Goal: Entertainment & Leisure: Browse casually

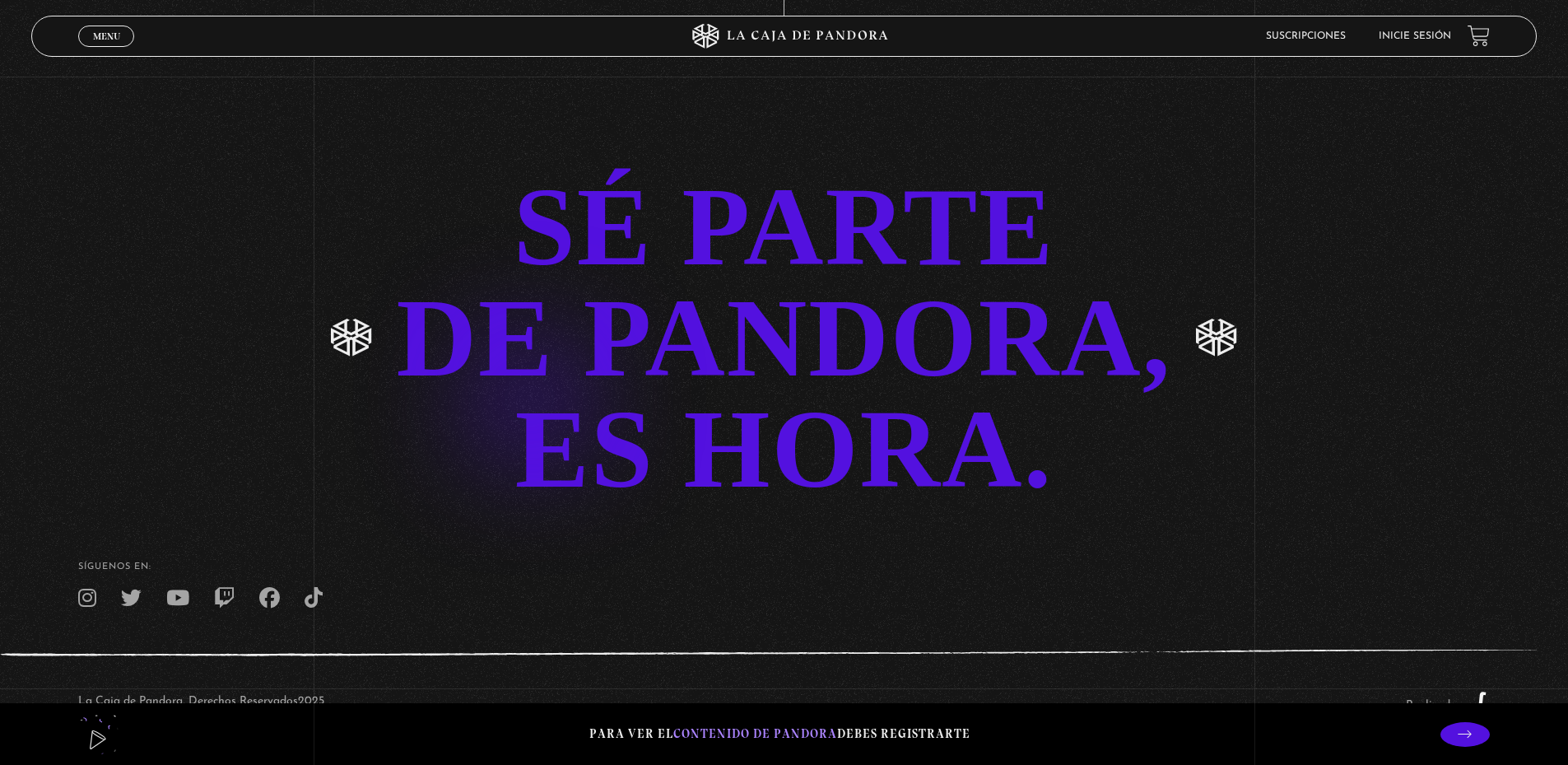
scroll to position [4079, 0]
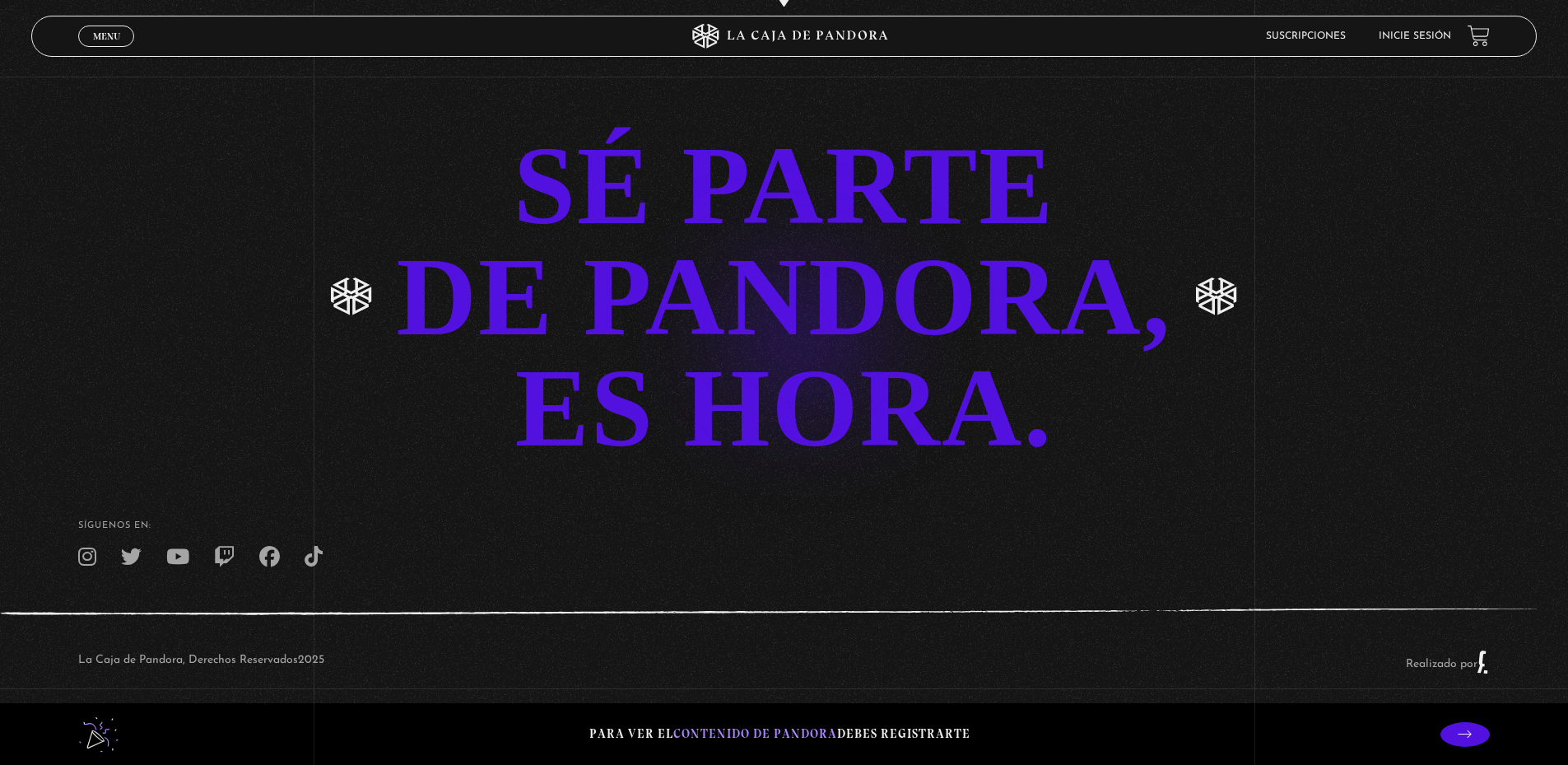
click at [772, 309] on link "SÉ PARTE DE PANDORA, ES HORA." at bounding box center [784, 297] width 1568 height 334
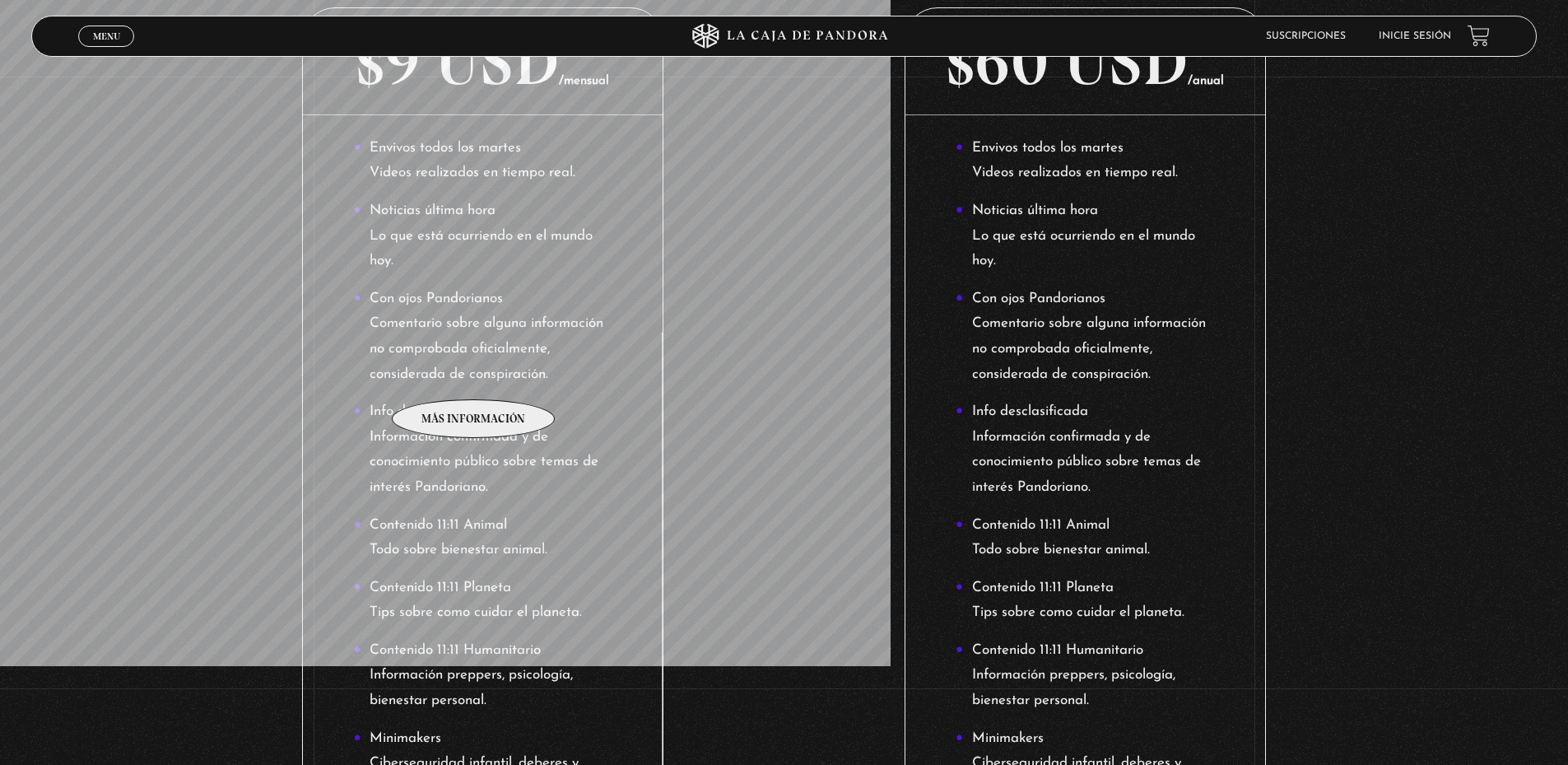
scroll to position [488, 0]
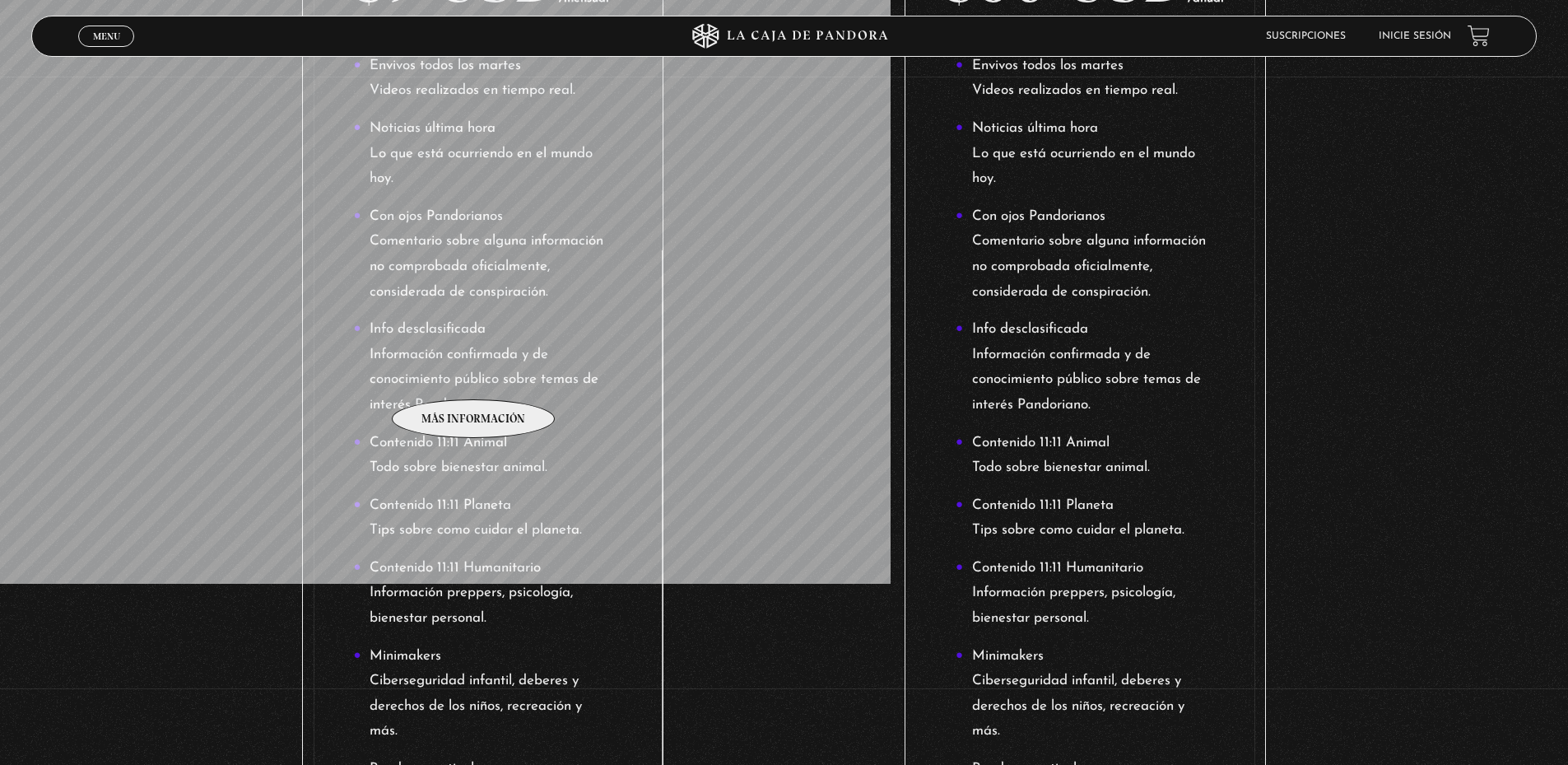
click at [474, 375] on li "Info desclasificada Información confirmada y de conocimiento público sobre tema…" at bounding box center [483, 367] width 260 height 100
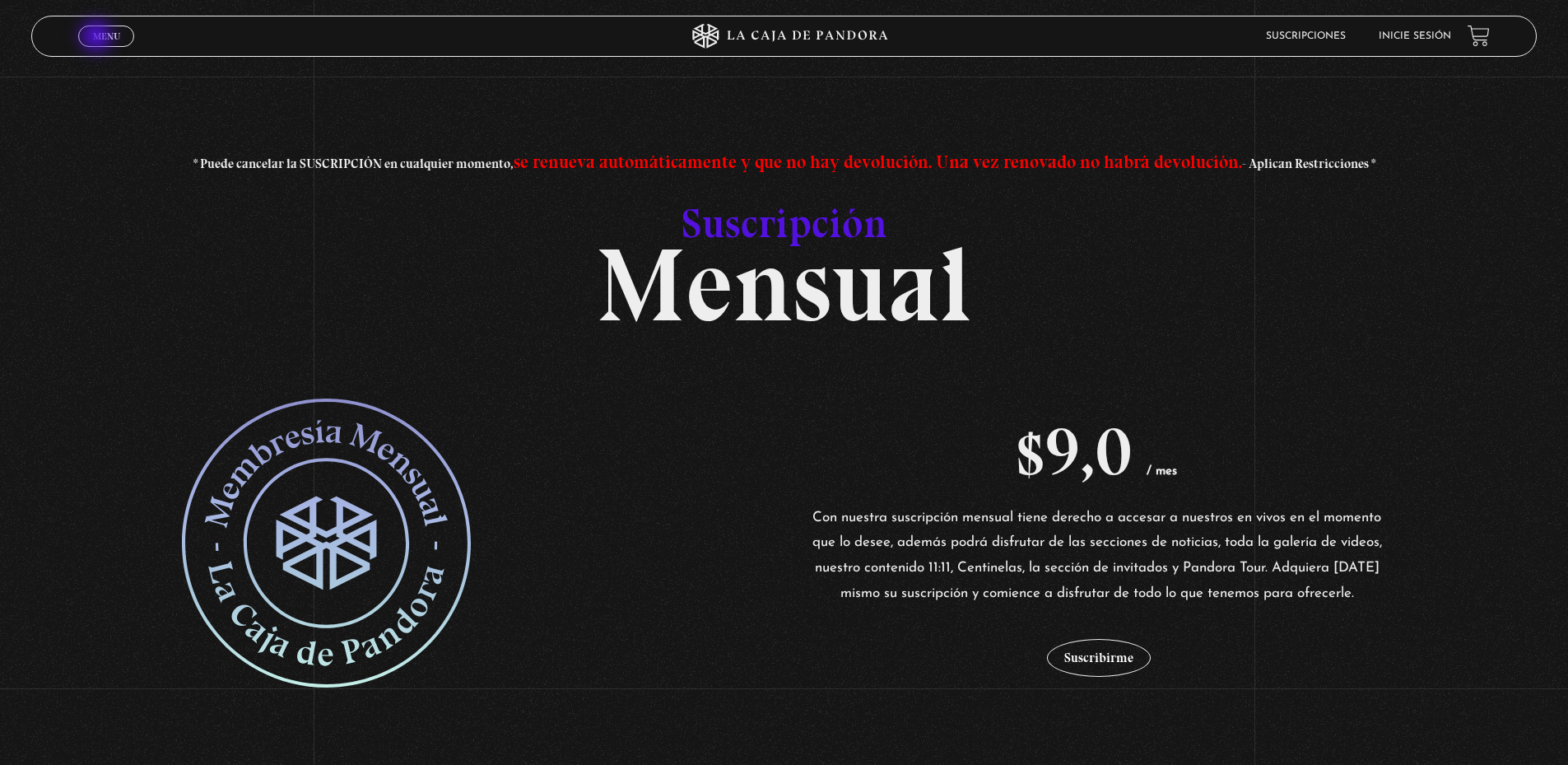
click at [99, 36] on span "Menu" at bounding box center [106, 36] width 27 height 10
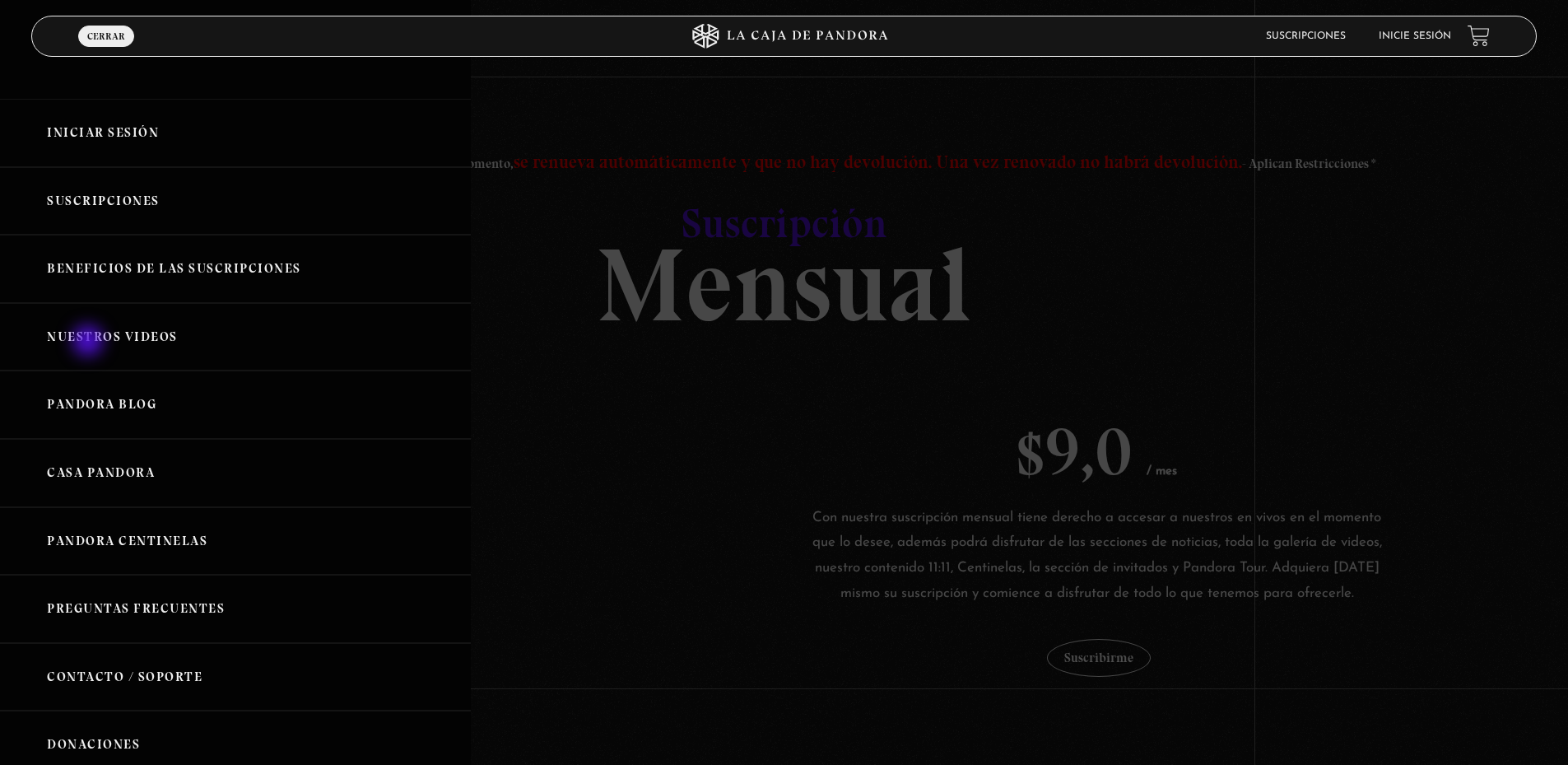
click at [93, 336] on link "Nuestros Videos" at bounding box center [235, 337] width 470 height 68
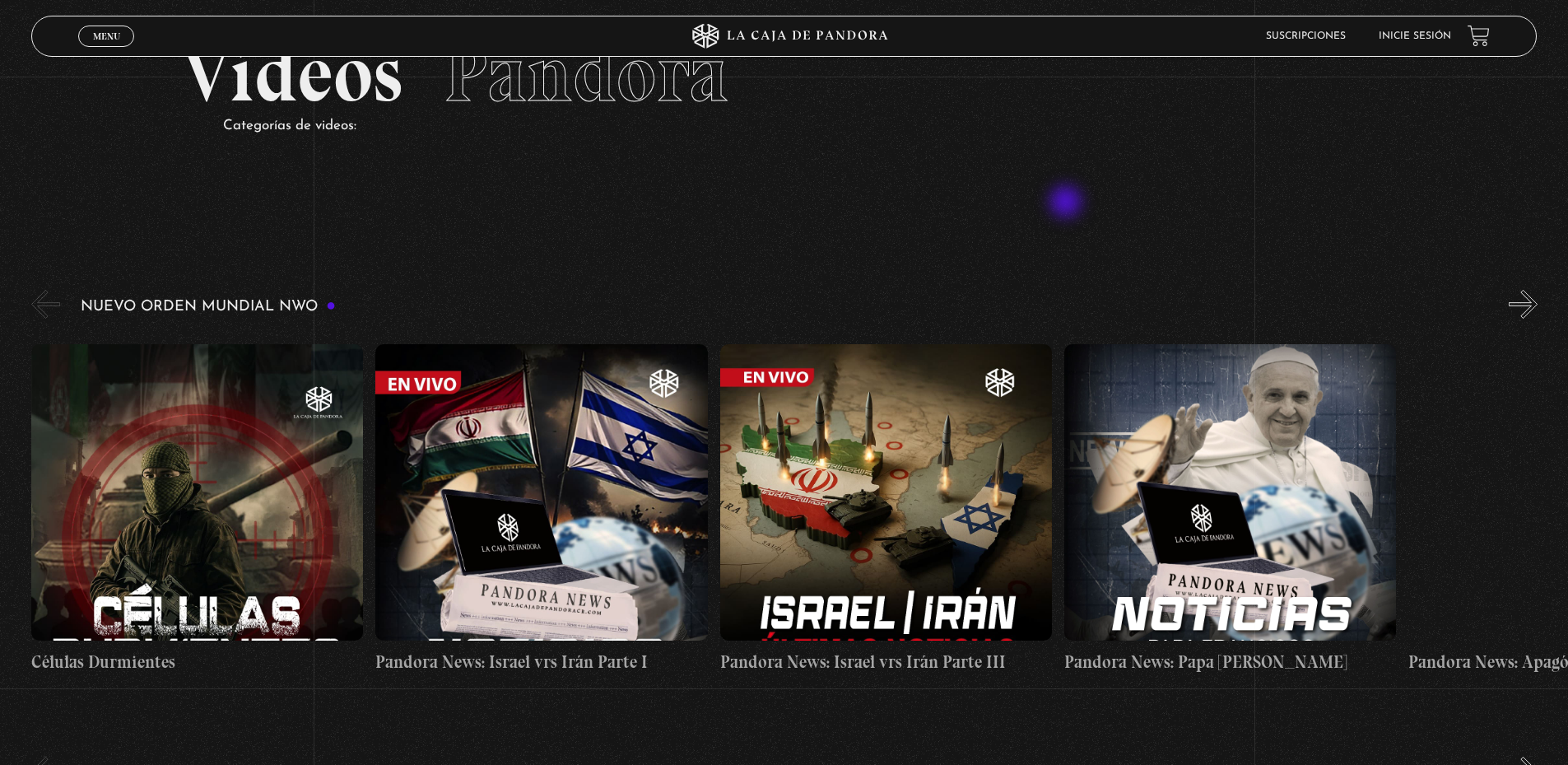
scroll to position [165, 0]
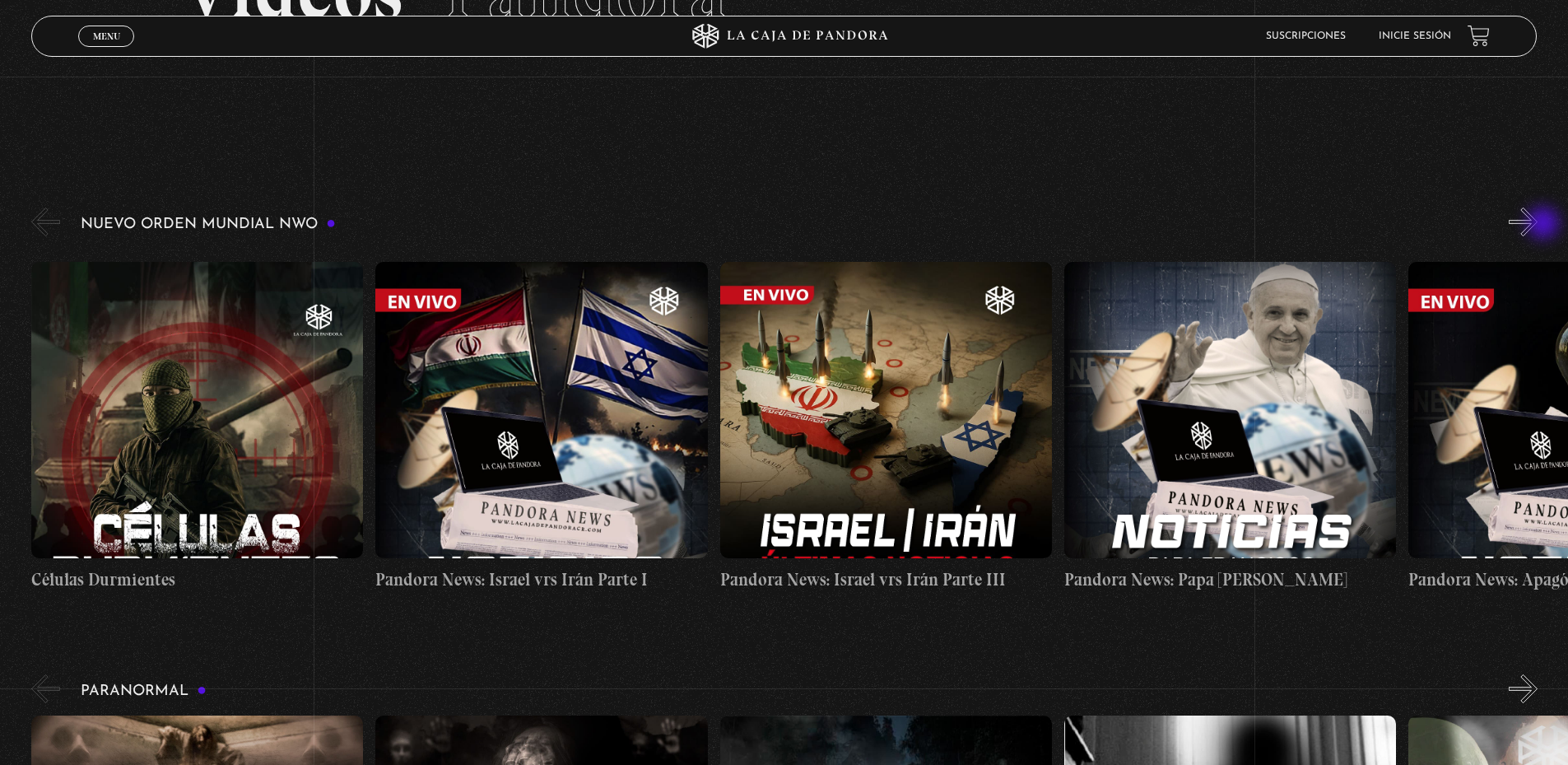
click at [1537, 225] on button "»" at bounding box center [1522, 221] width 29 height 29
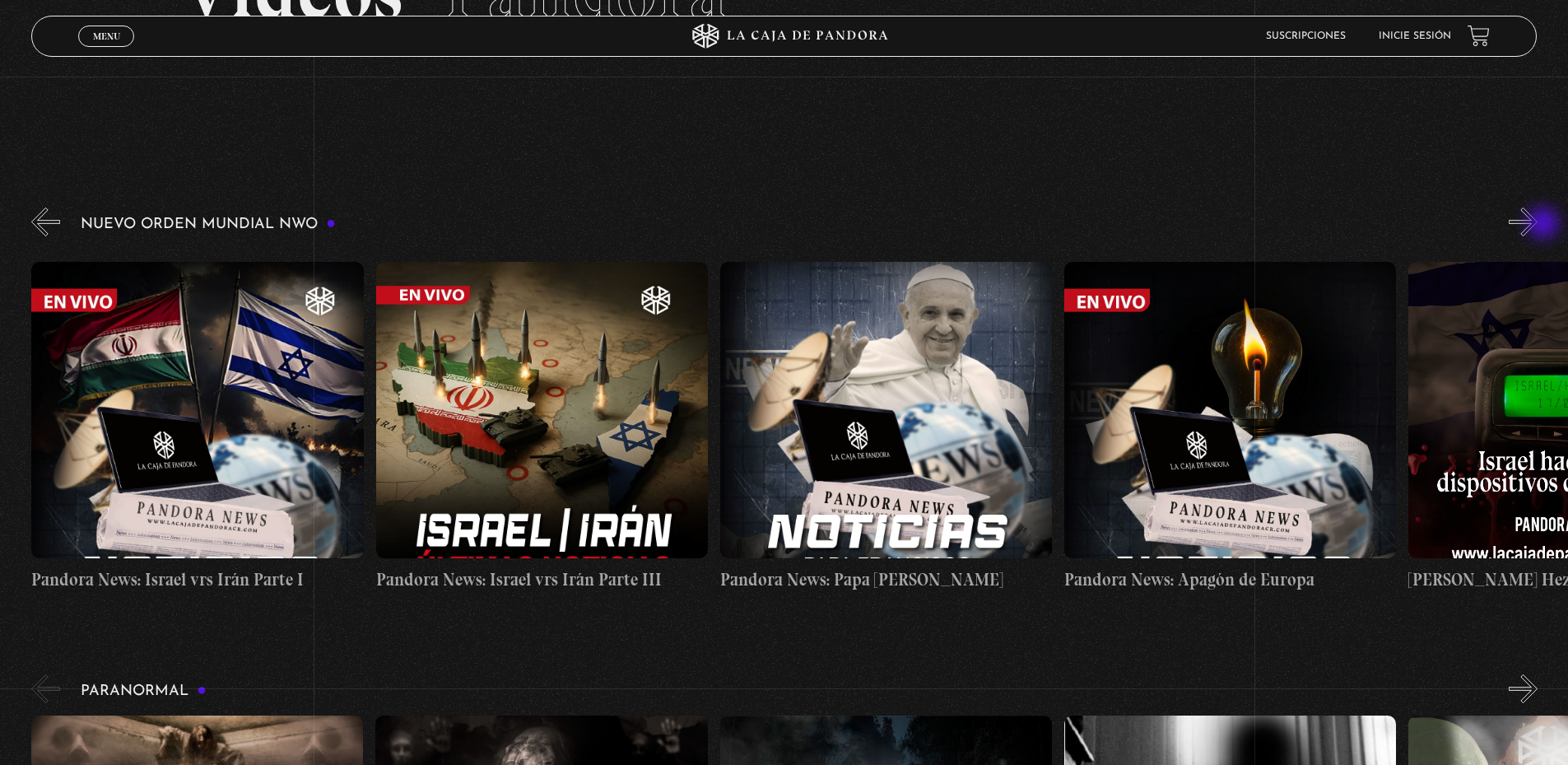
click at [1537, 225] on button "»" at bounding box center [1522, 221] width 29 height 29
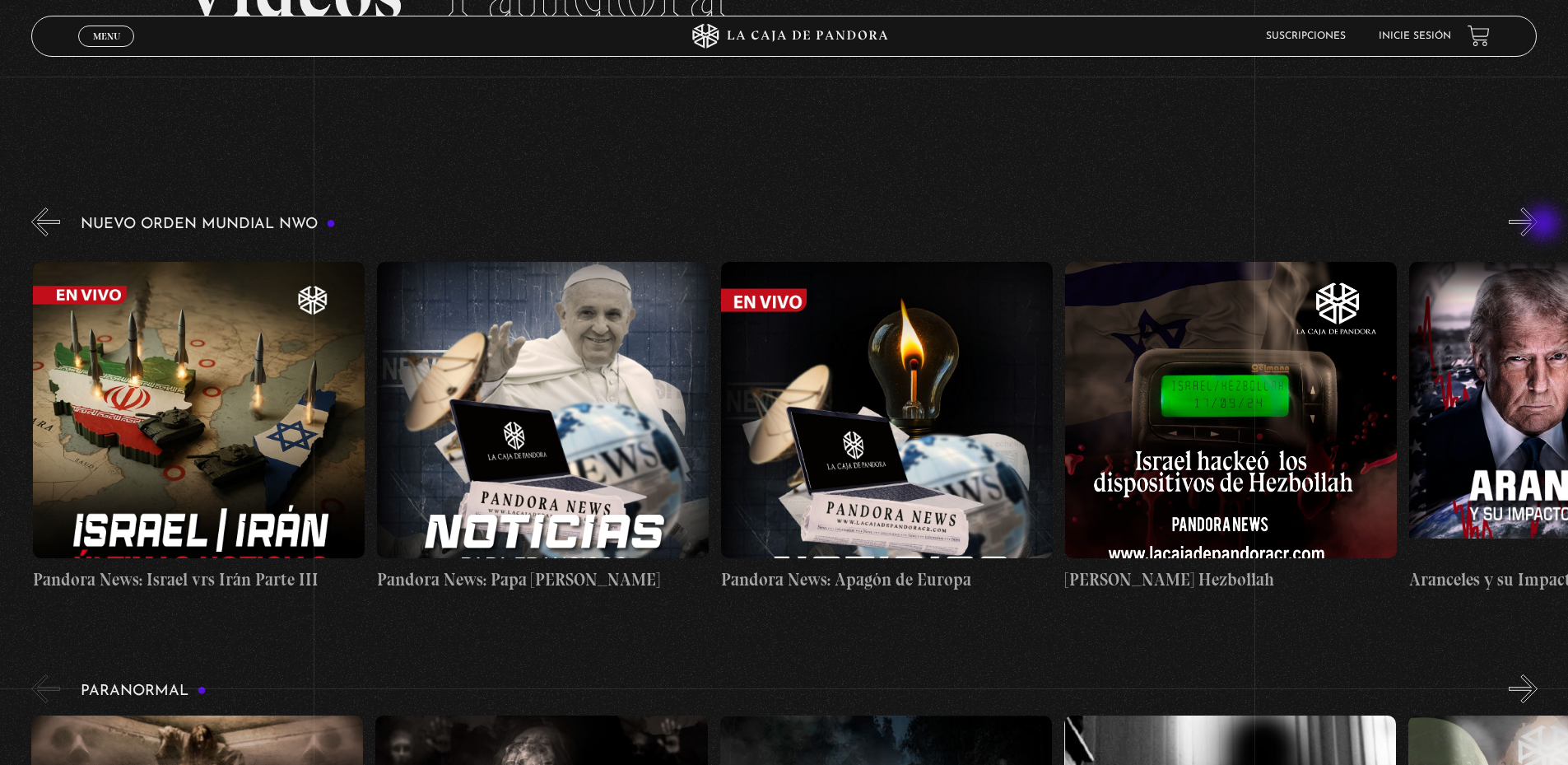
click at [1537, 225] on button "»" at bounding box center [1522, 221] width 29 height 29
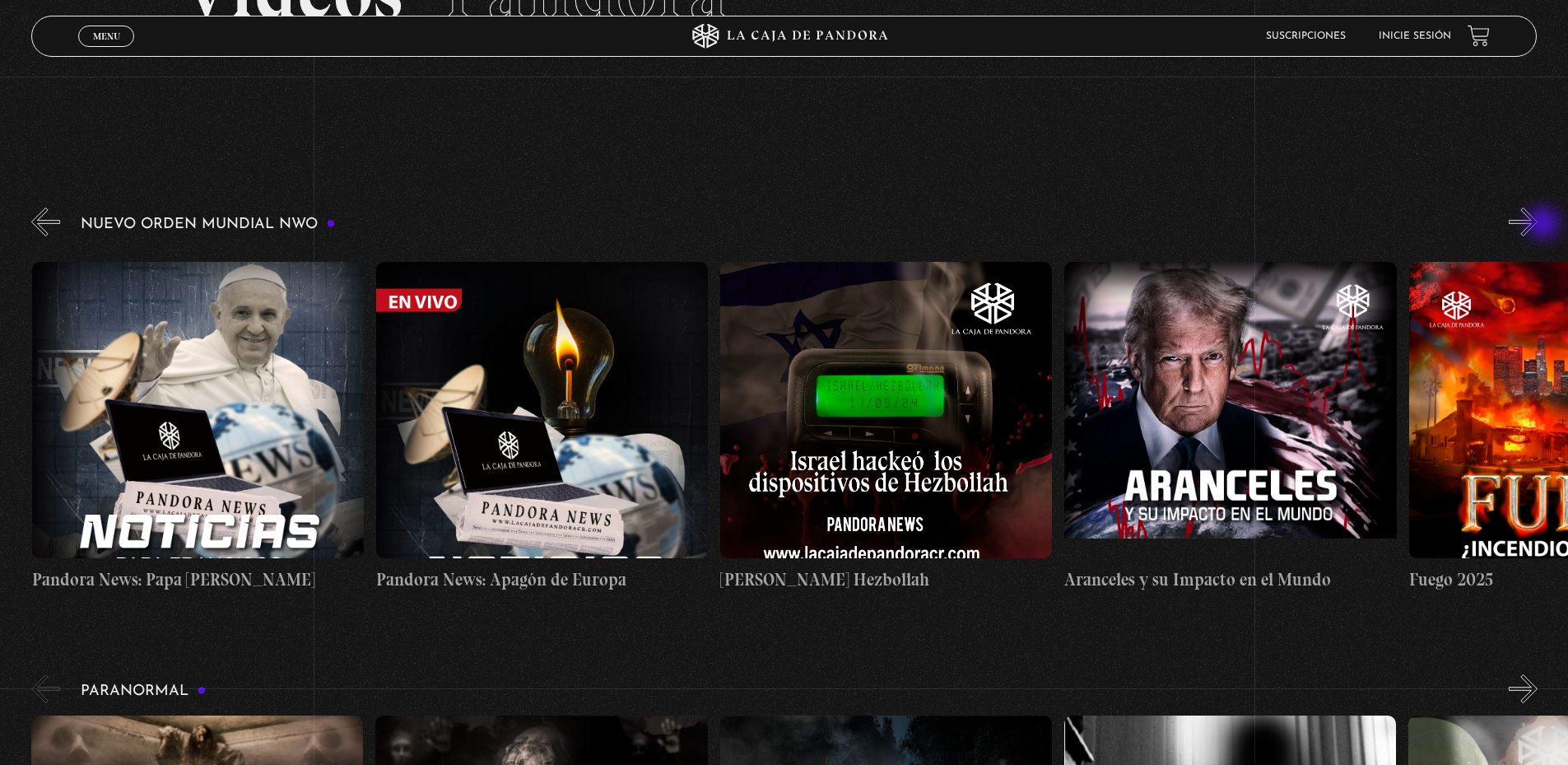
scroll to position [0, 1033]
click at [1537, 225] on button "»" at bounding box center [1522, 221] width 29 height 29
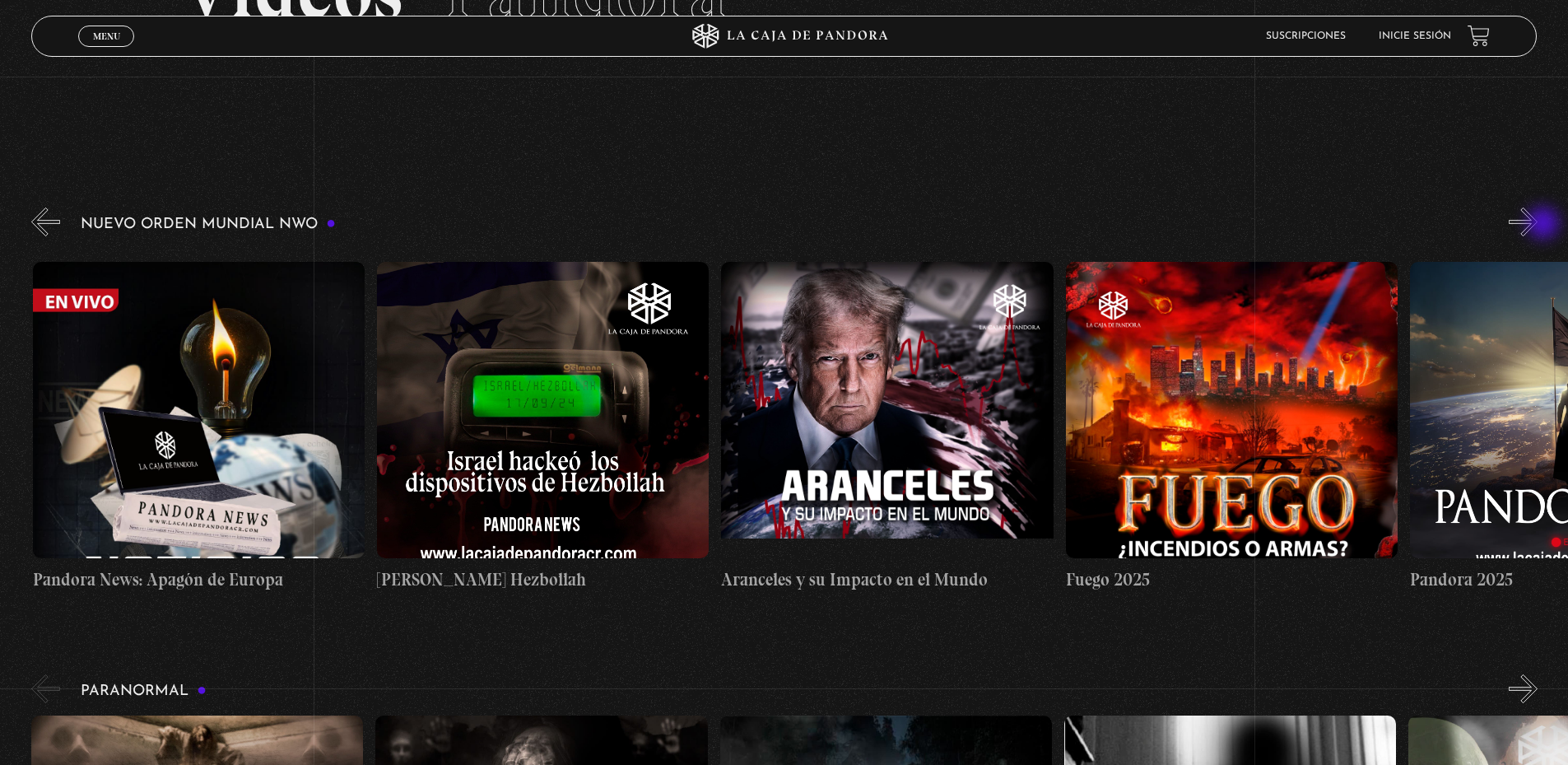
click at [1537, 225] on button "»" at bounding box center [1522, 221] width 29 height 29
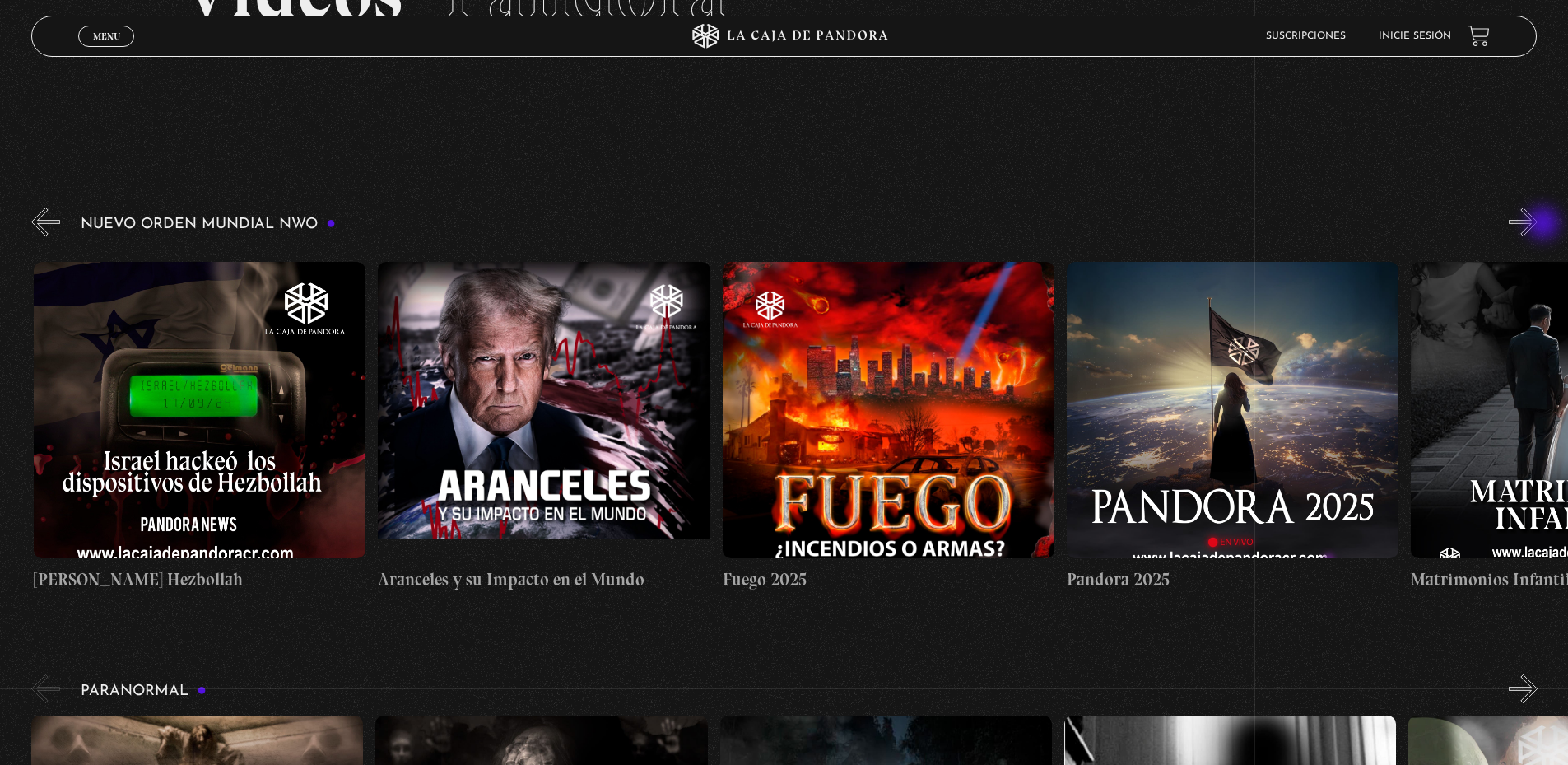
click at [1537, 225] on button "»" at bounding box center [1522, 221] width 29 height 29
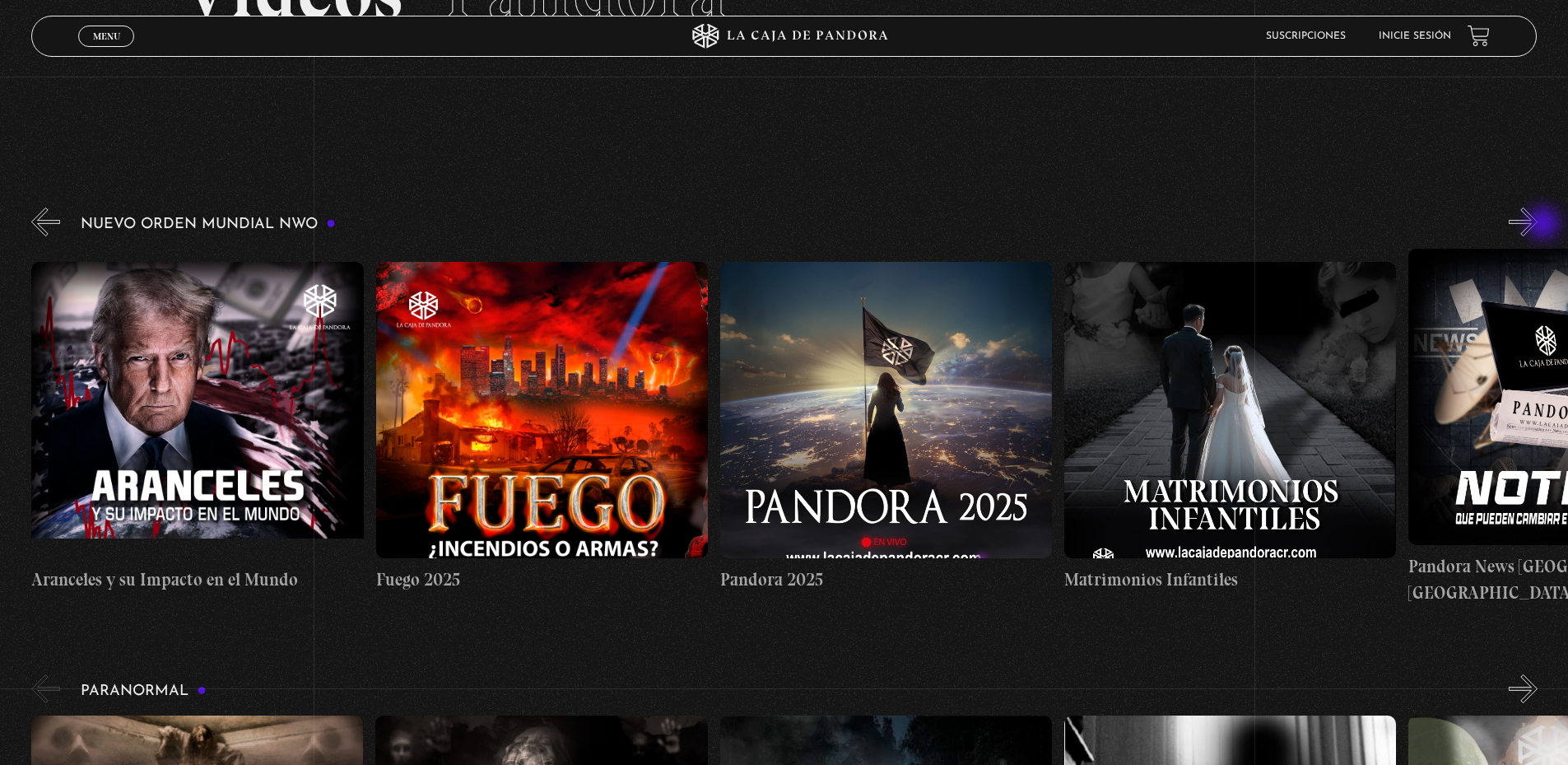
click at [1537, 225] on button "»" at bounding box center [1522, 221] width 29 height 29
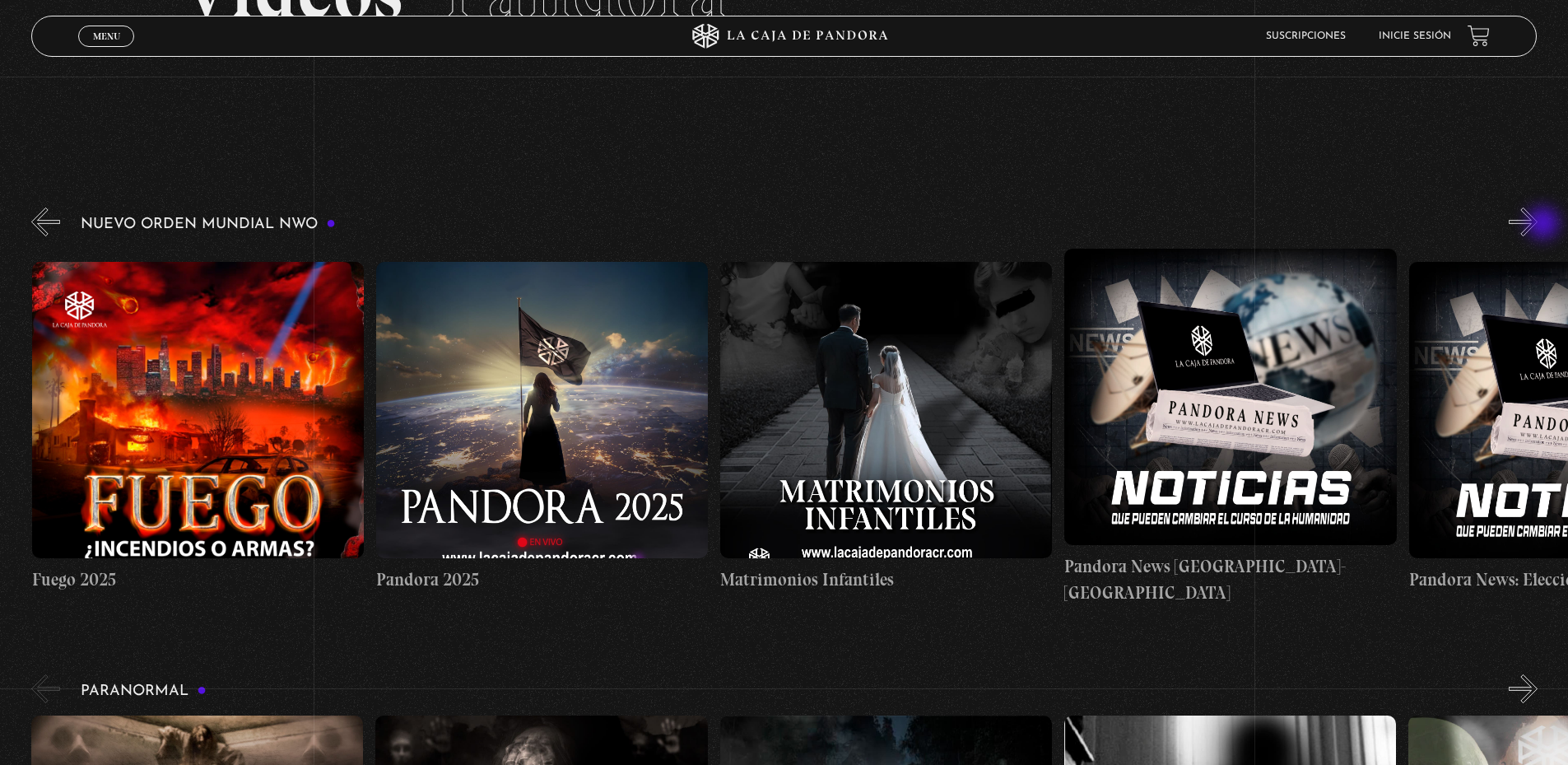
click at [1537, 225] on button "»" at bounding box center [1522, 221] width 29 height 29
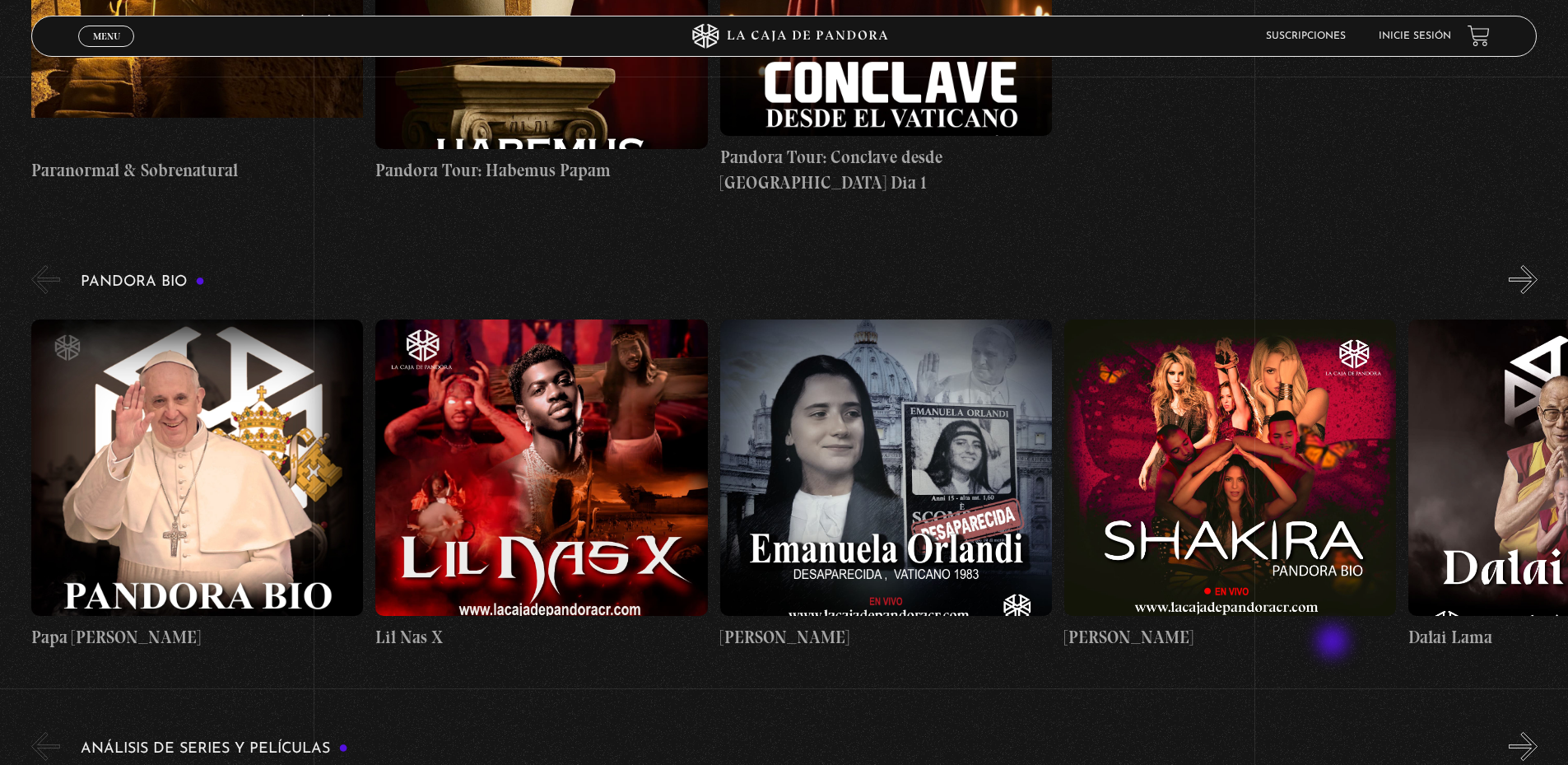
scroll to position [1564, 0]
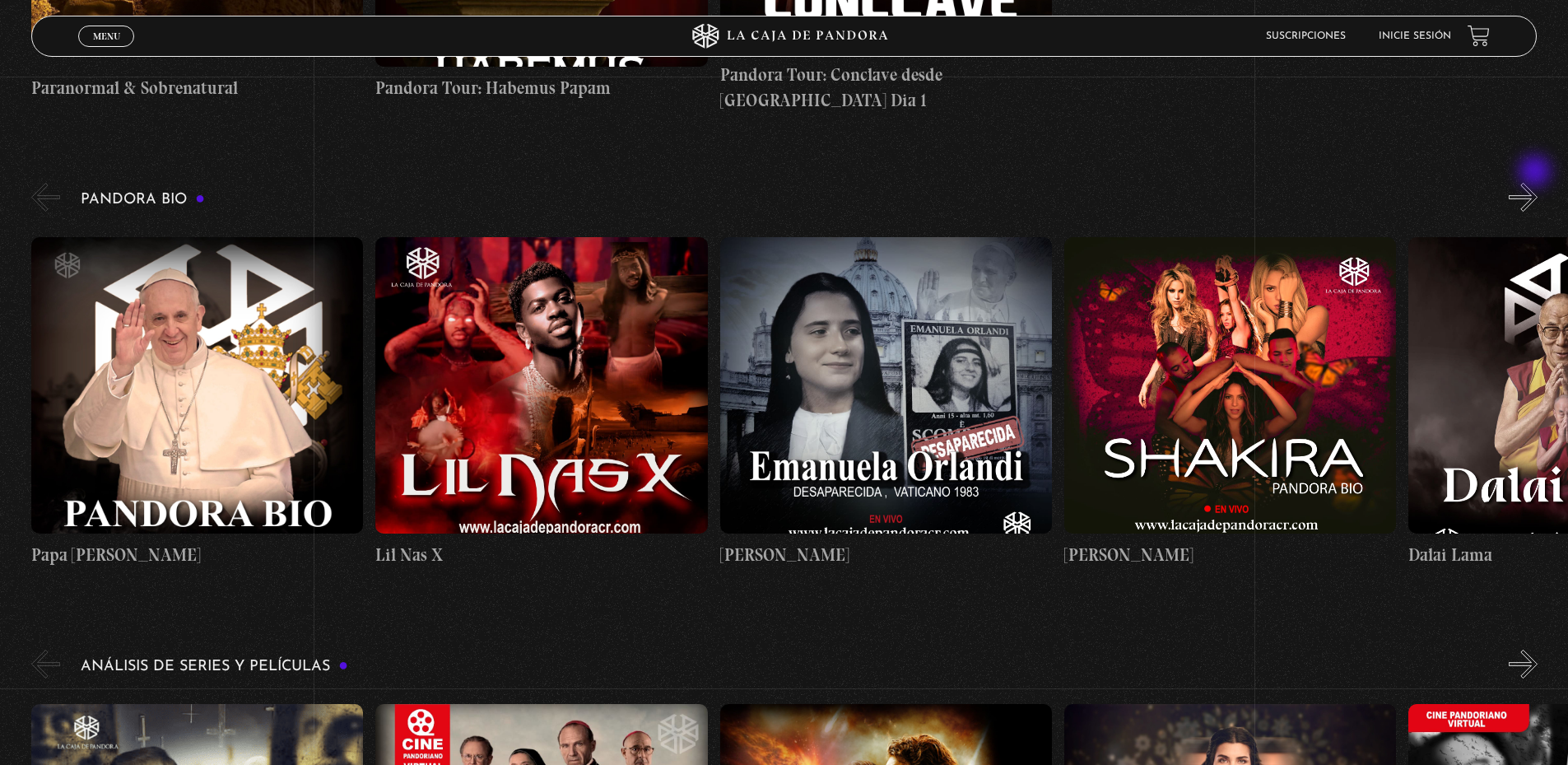
click at [1536, 183] on button "»" at bounding box center [1522, 197] width 29 height 29
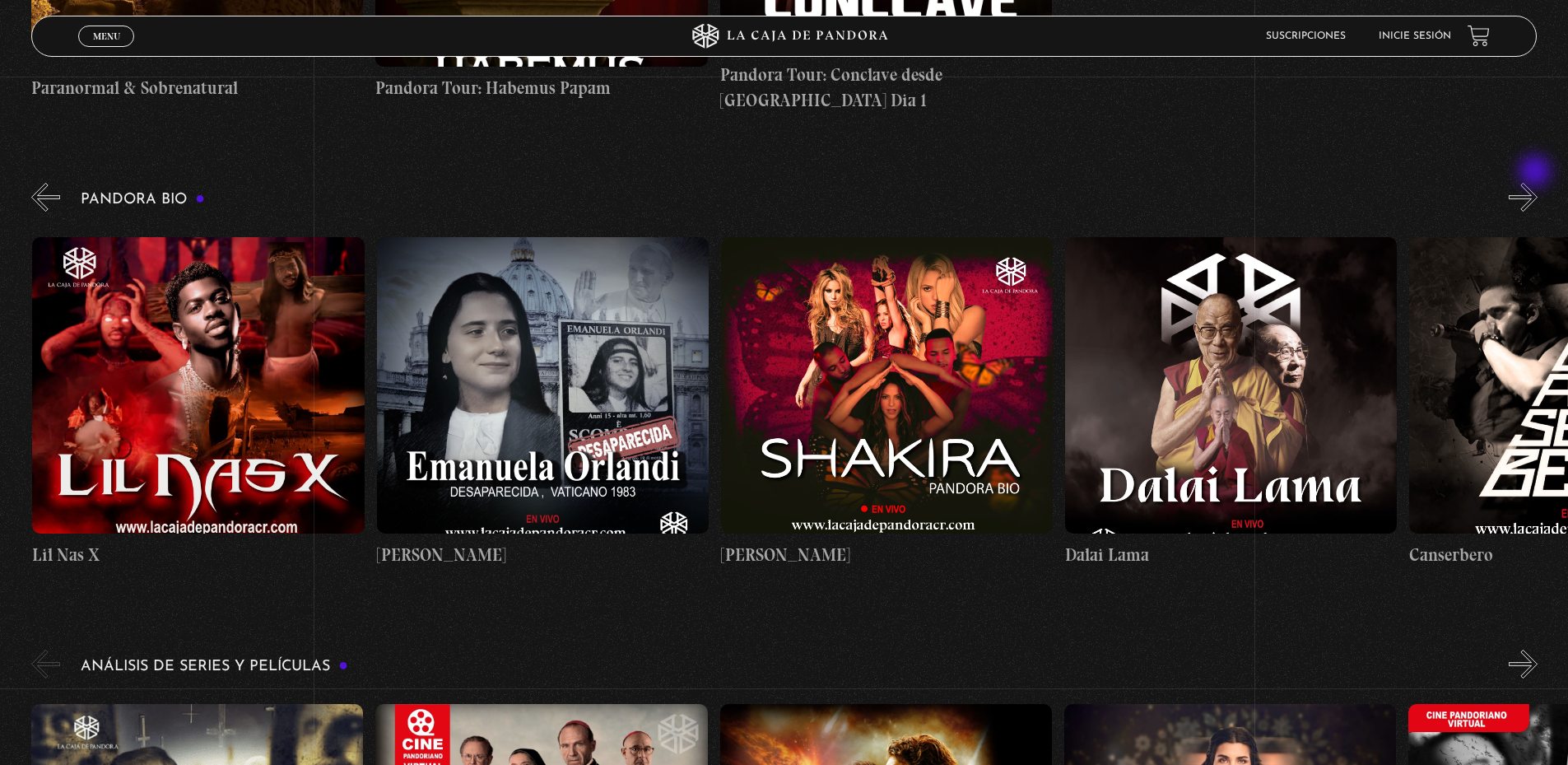
click at [1536, 183] on button "»" at bounding box center [1522, 197] width 29 height 29
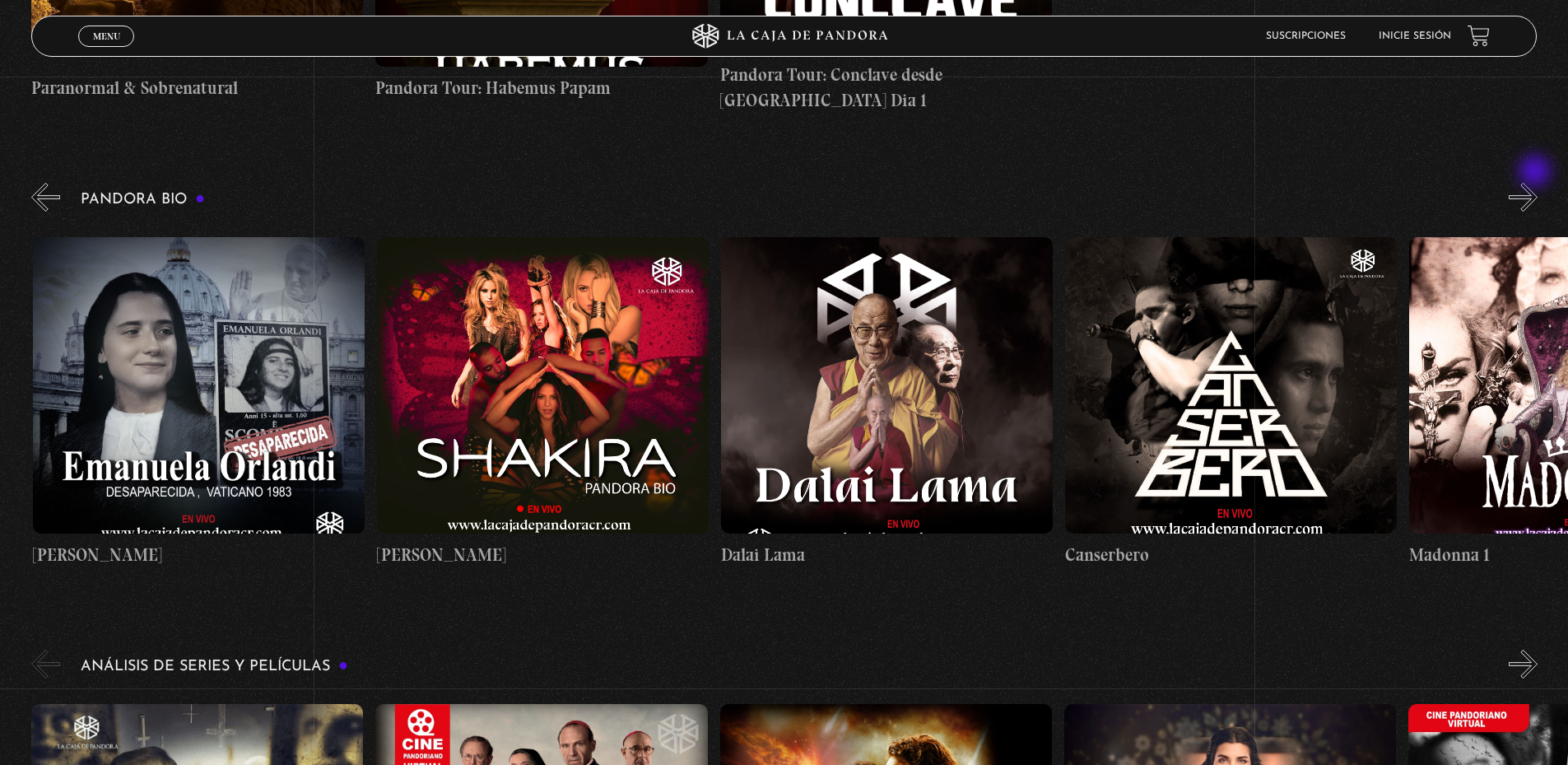
scroll to position [0, 688]
click at [1536, 183] on button "»" at bounding box center [1522, 197] width 29 height 29
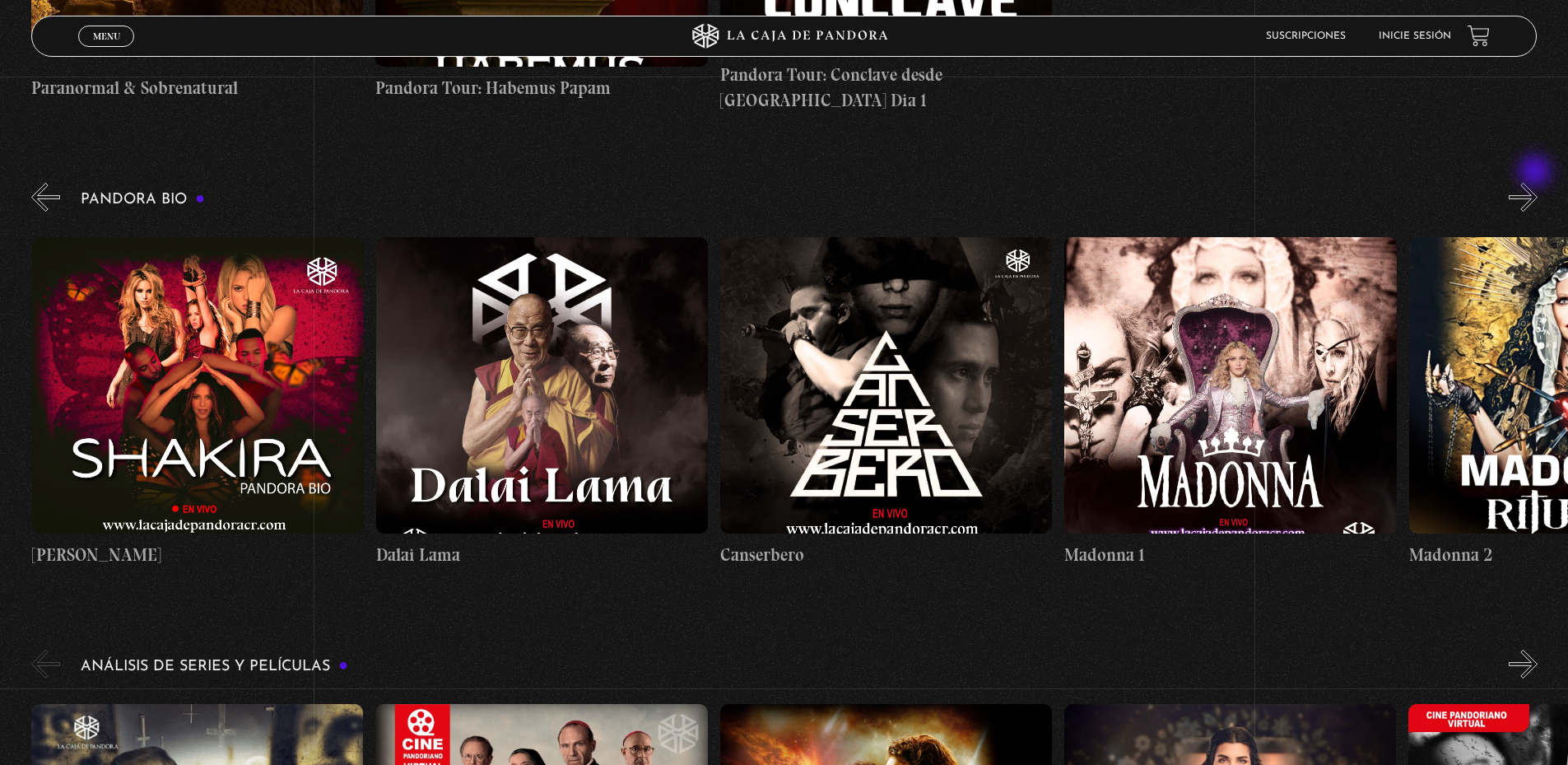
click at [1536, 183] on button "»" at bounding box center [1522, 197] width 29 height 29
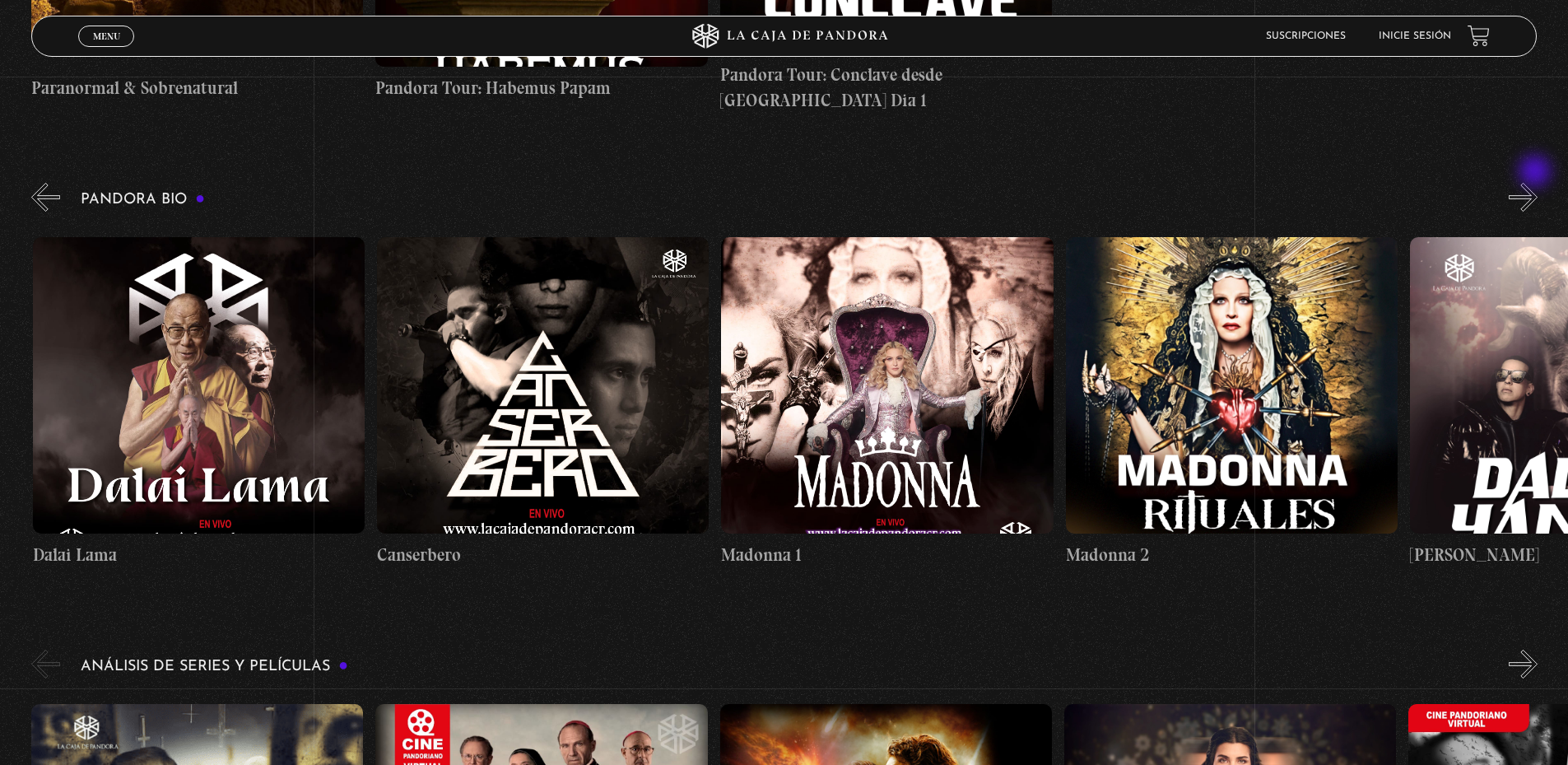
click at [1536, 183] on button "»" at bounding box center [1522, 197] width 29 height 29
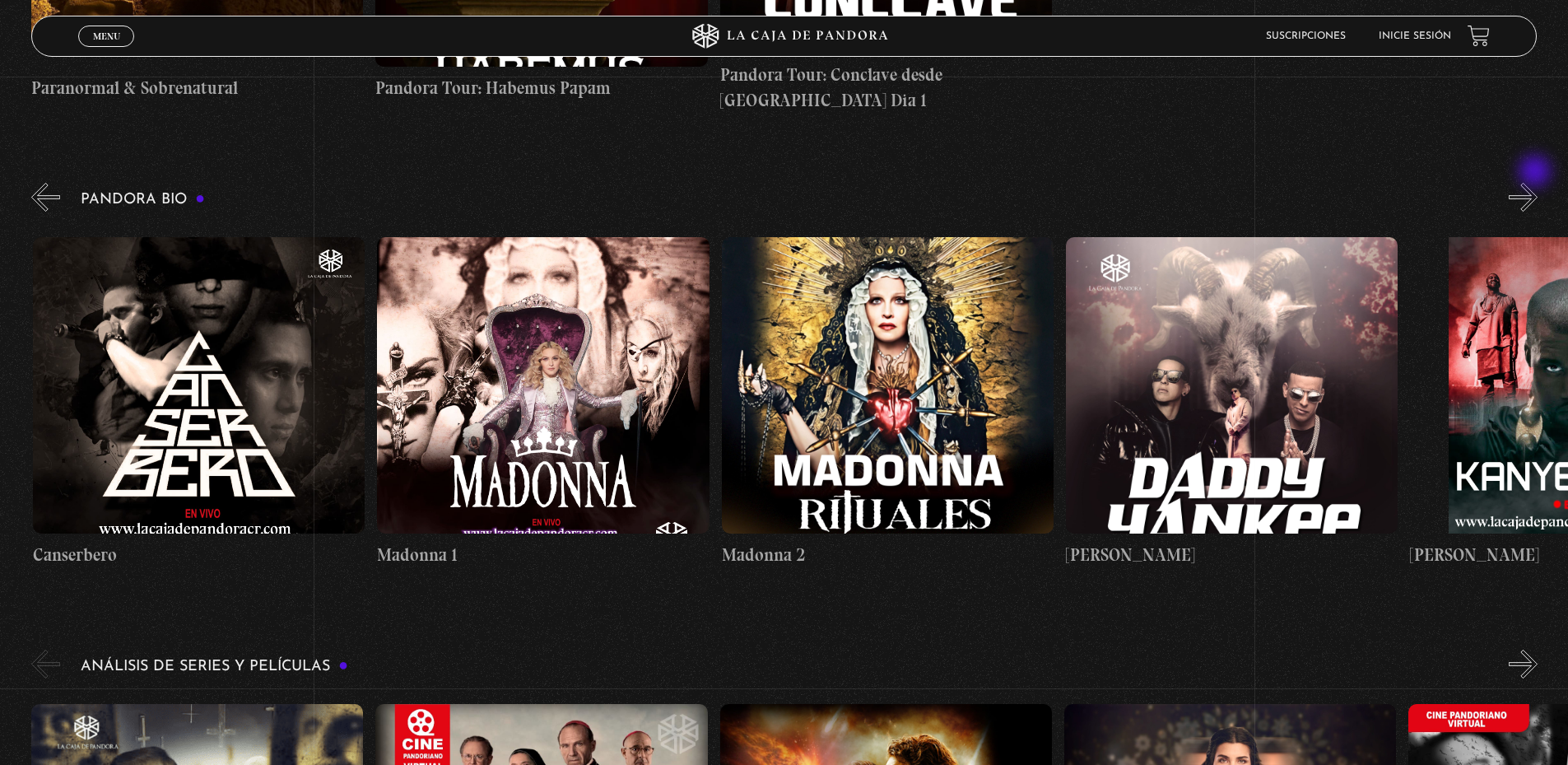
click at [1536, 183] on button "»" at bounding box center [1522, 197] width 29 height 29
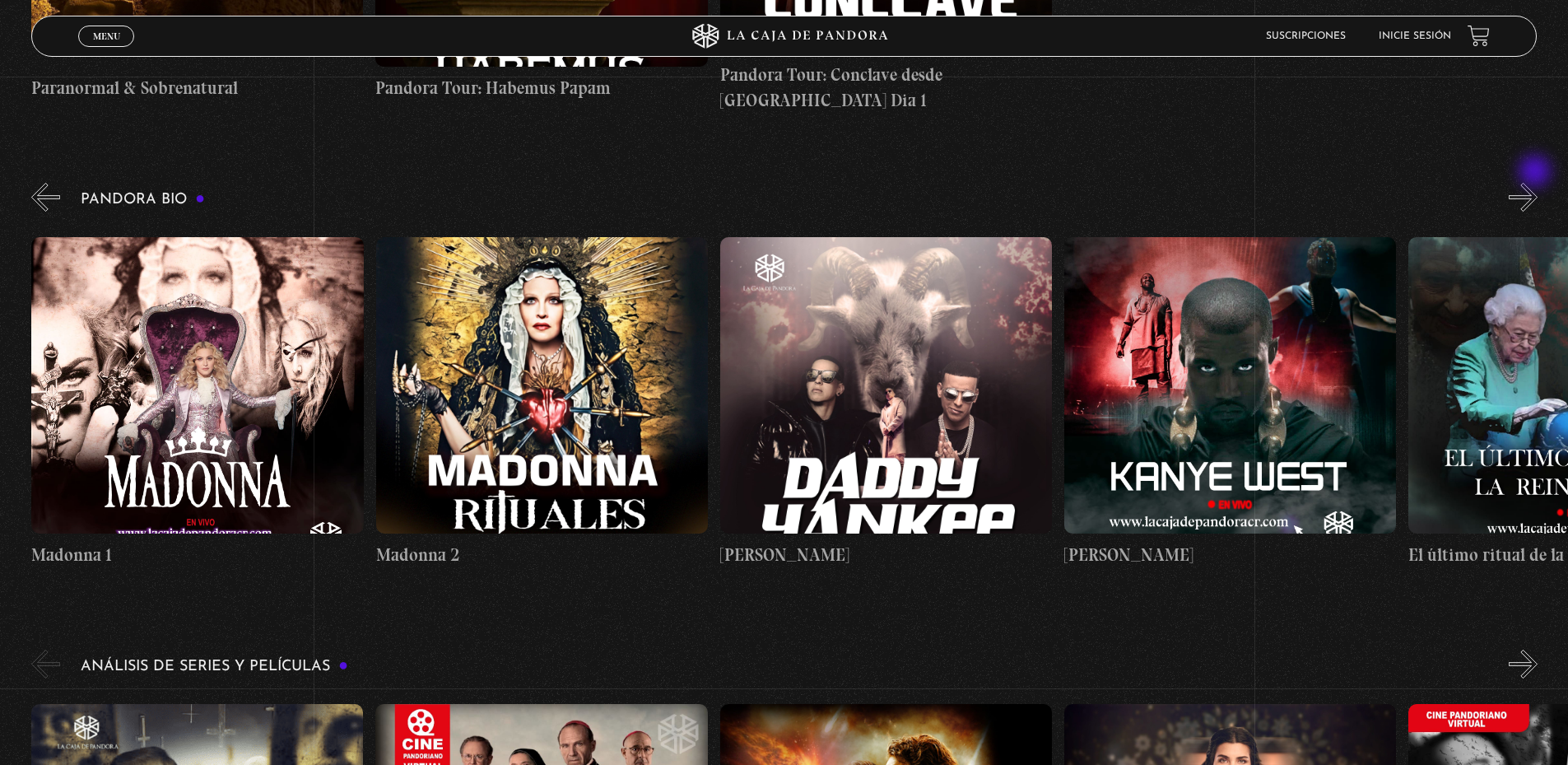
click at [1536, 183] on button "»" at bounding box center [1522, 197] width 29 height 29
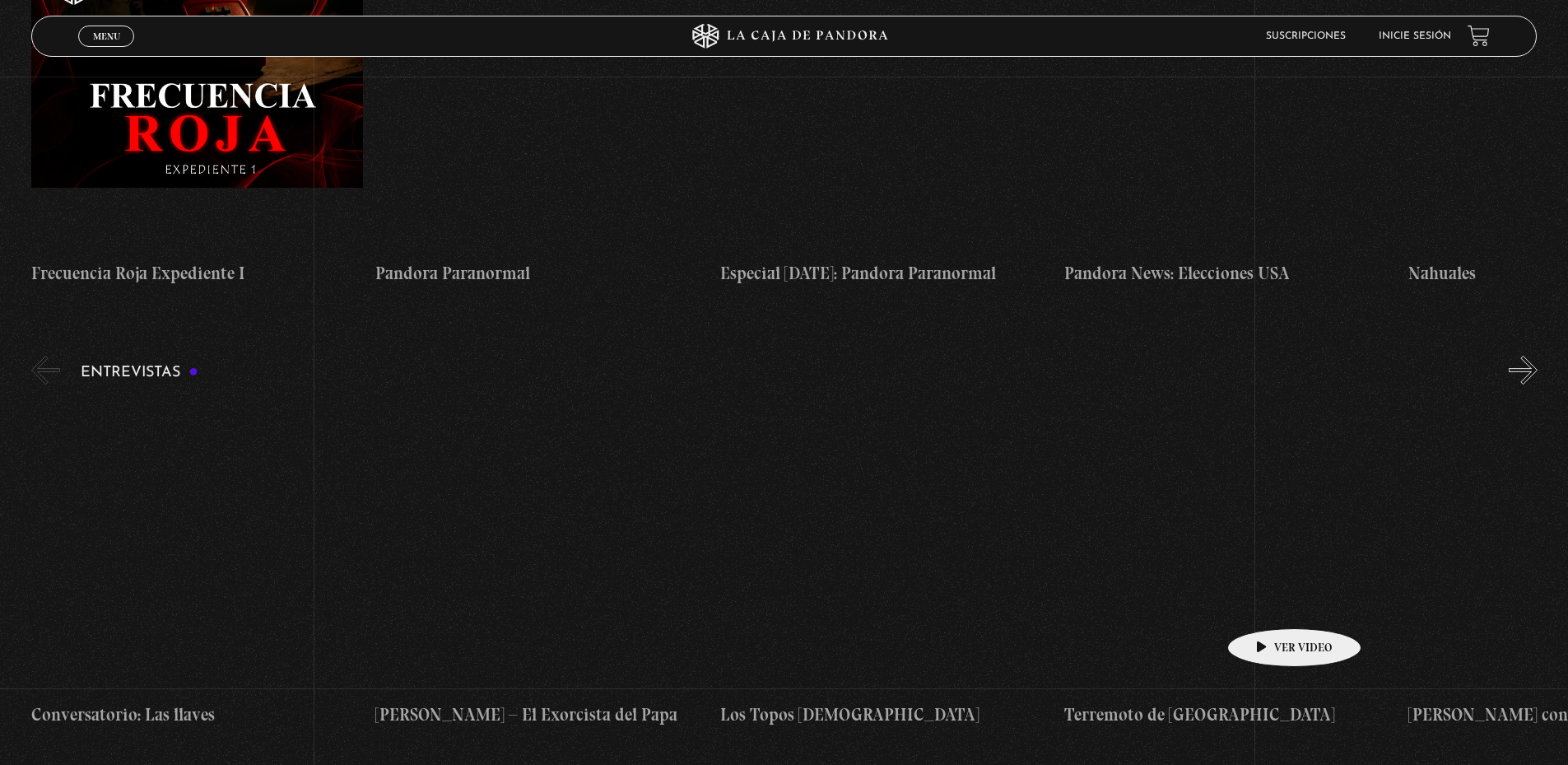
scroll to position [5350, 0]
